Goal: Ask a question: Seek information or help from site administrators or community

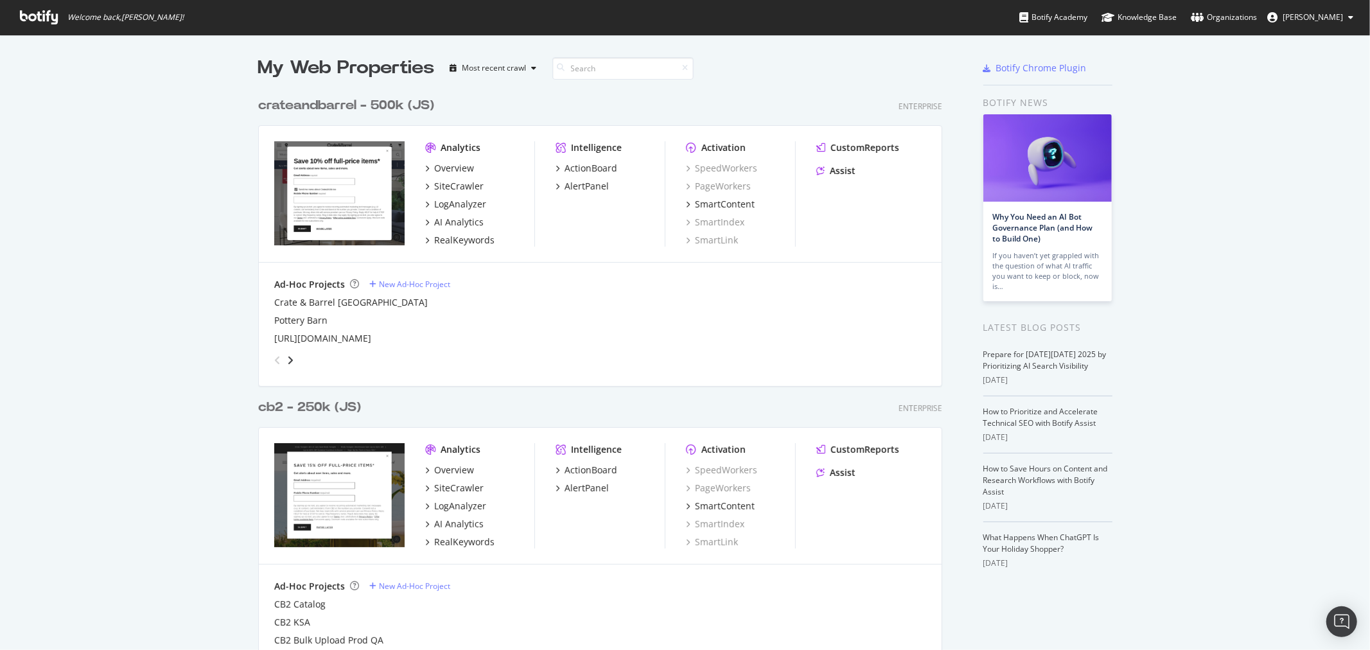
scroll to position [1344, 683]
click at [818, 166] on icon "grid" at bounding box center [820, 170] width 8 height 9
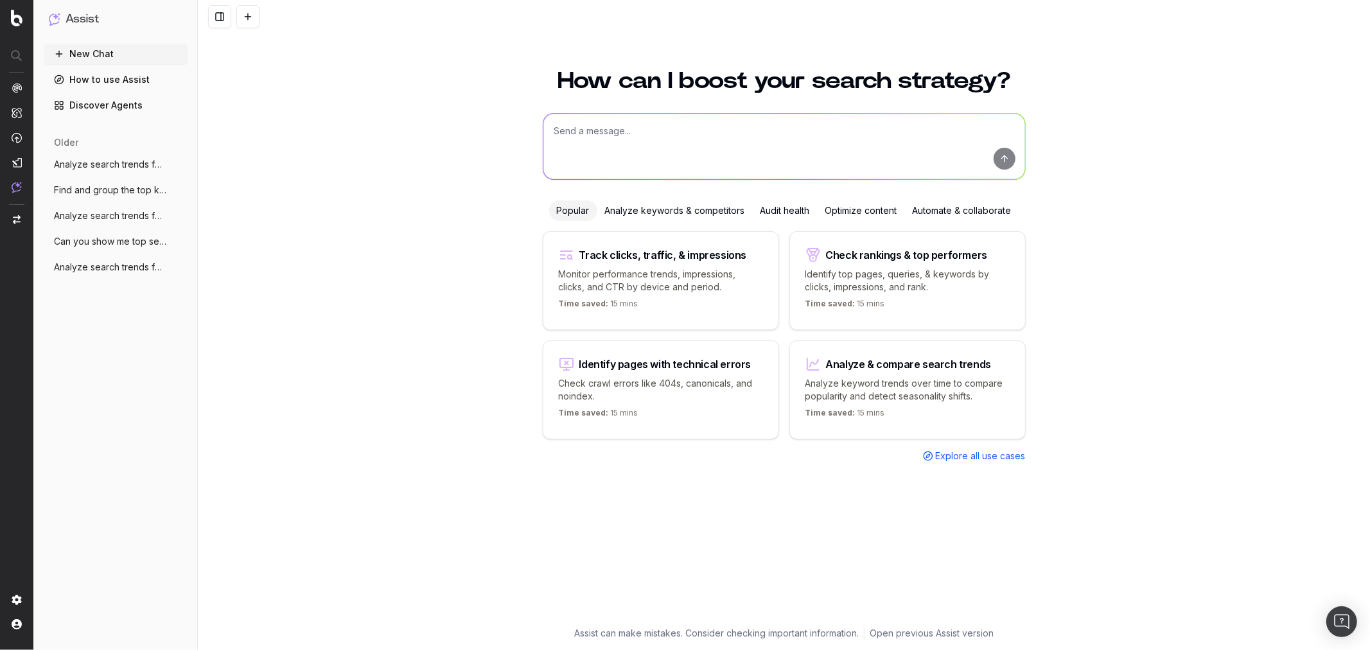
click at [870, 390] on p "Analyze keyword trends over time to compare popularity and detect seasonality s…" at bounding box center [907, 390] width 204 height 26
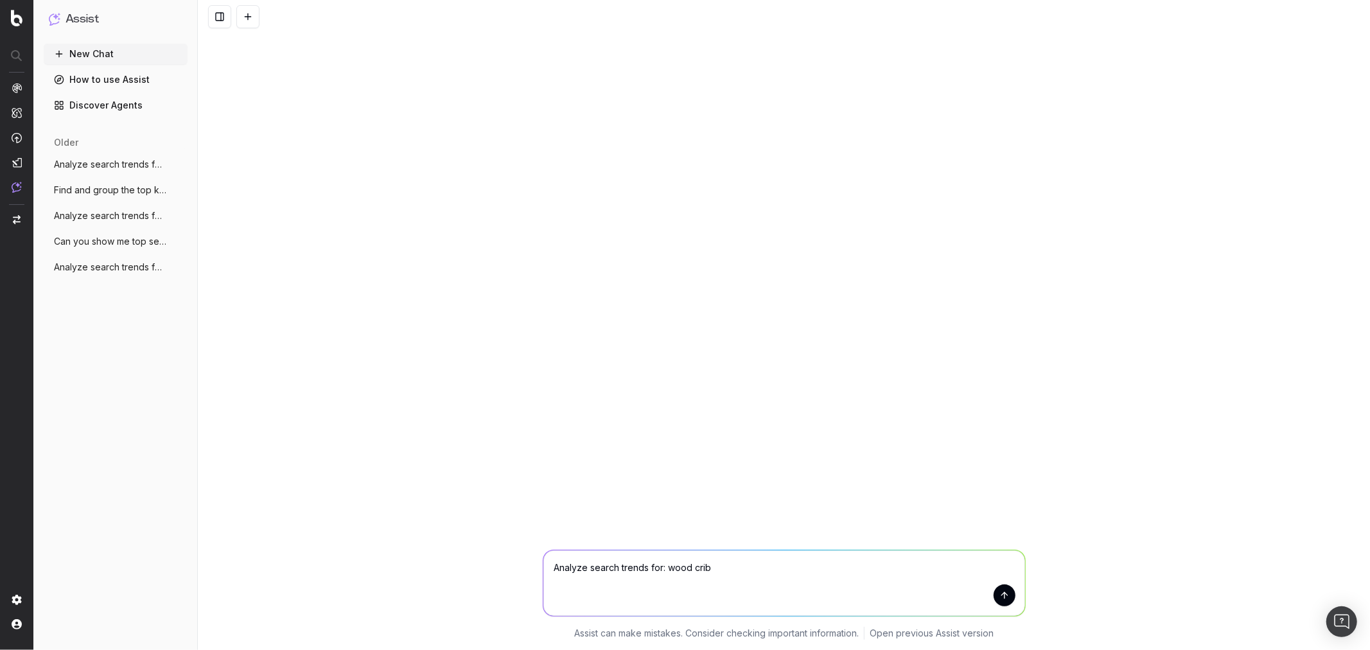
type textarea "Analyze search trends for: wood cribs"
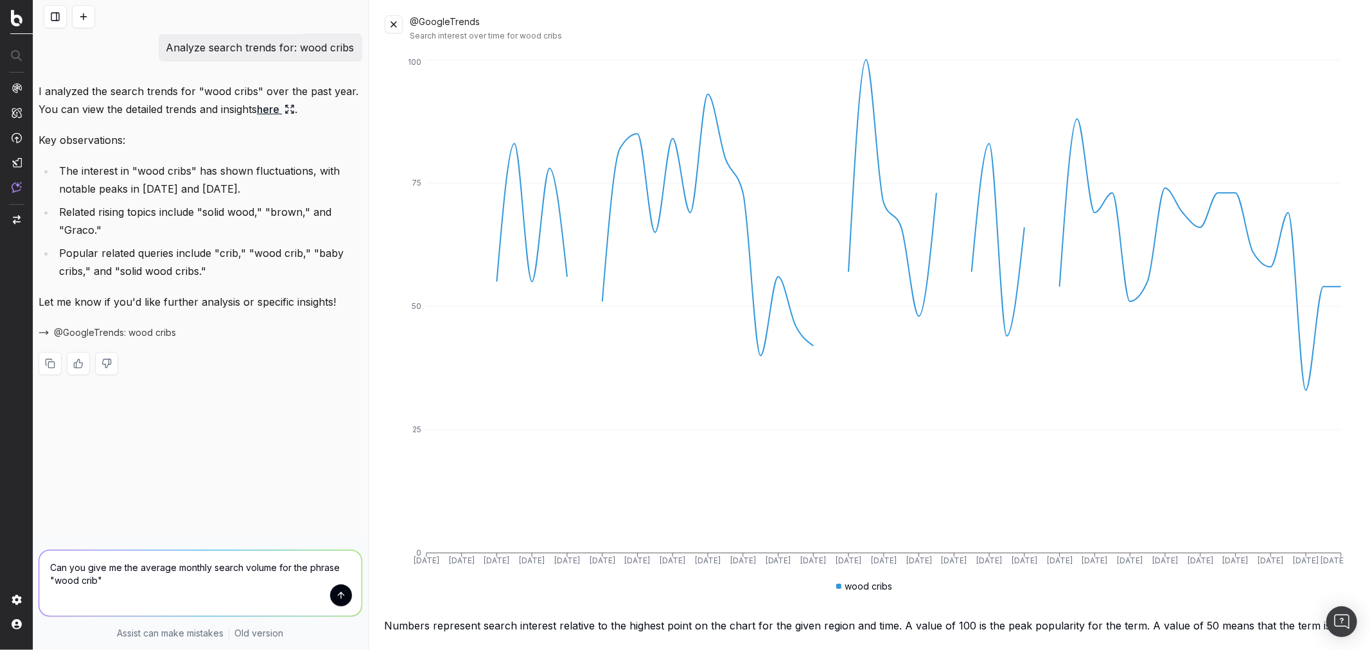
type textarea "Can you give me the average monthly search volume for the phrase "wood crib"?"
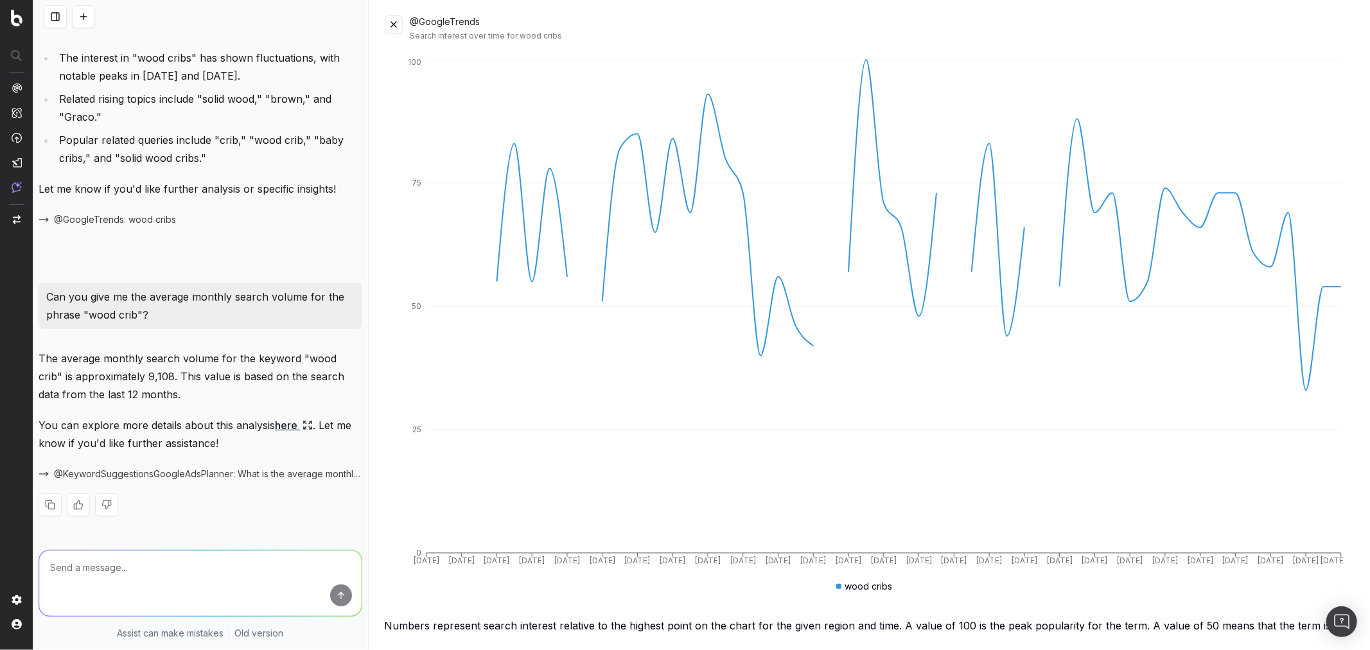
scroll to position [116, 0]
click at [284, 426] on link "here" at bounding box center [294, 423] width 38 height 18
